Goal: Information Seeking & Learning: Learn about a topic

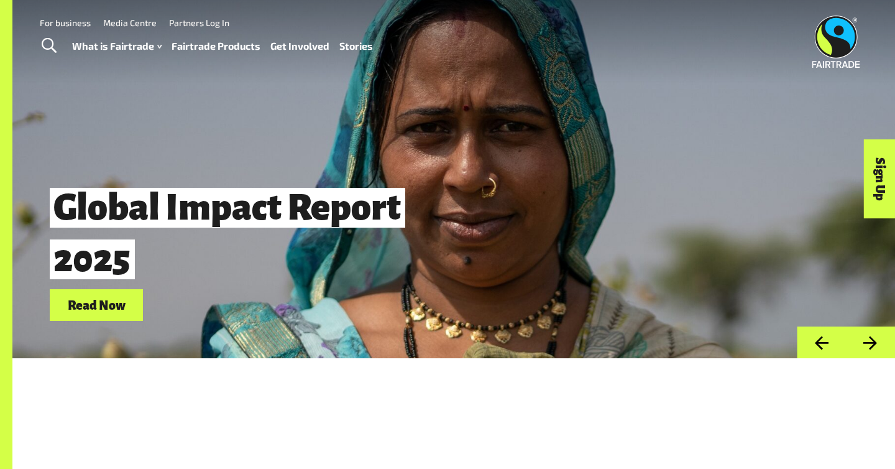
click at [222, 47] on link "Fairtrade Products" at bounding box center [216, 46] width 89 height 18
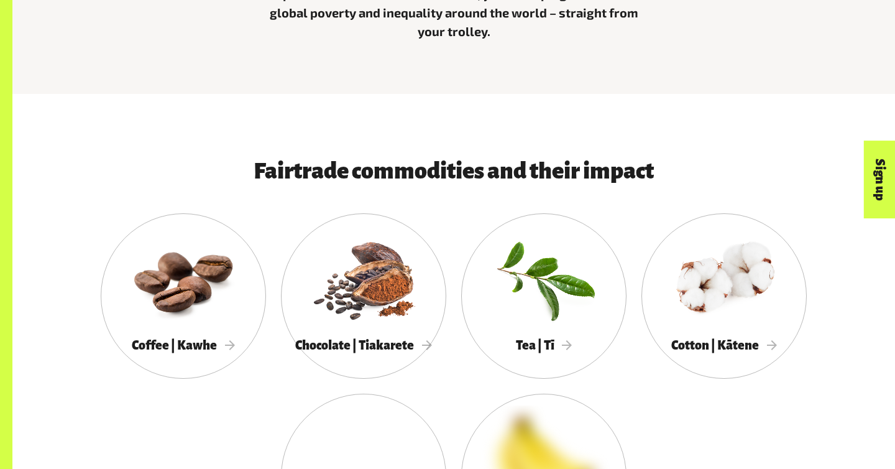
scroll to position [536, 0]
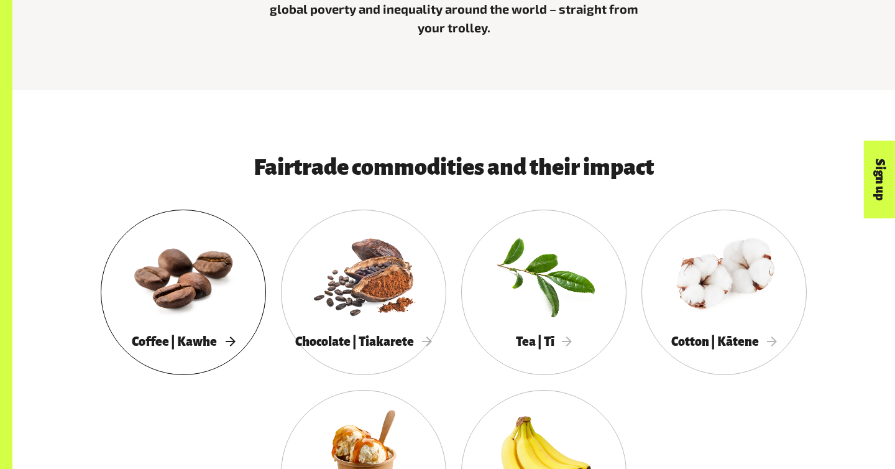
click at [180, 301] on div at bounding box center [183, 275] width 165 height 108
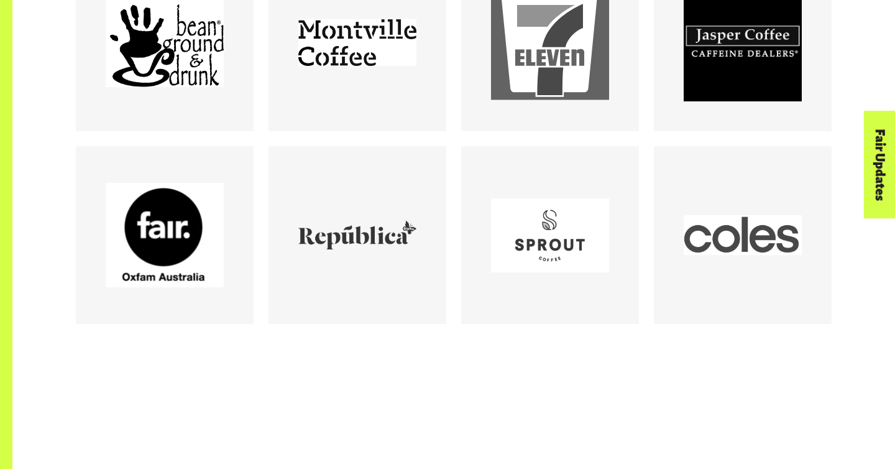
scroll to position [1228, 0]
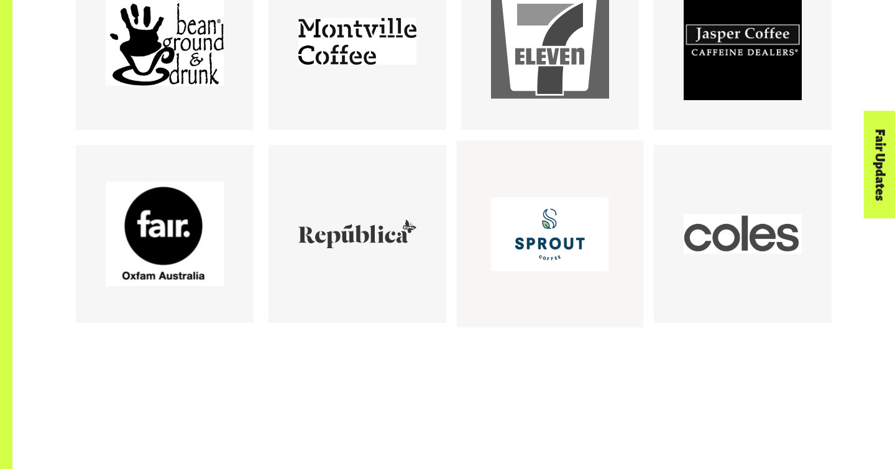
click at [513, 234] on div at bounding box center [550, 234] width 118 height 118
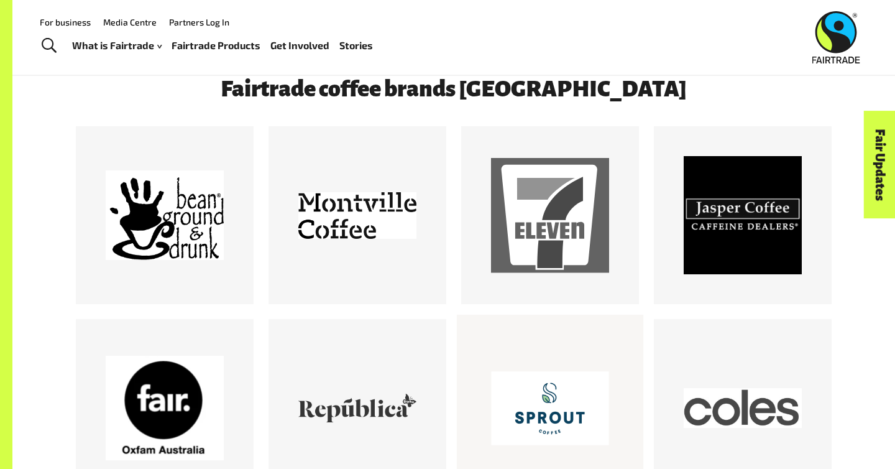
scroll to position [1030, 0]
